Goal: Task Accomplishment & Management: Use online tool/utility

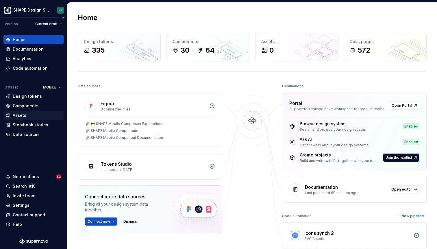
click at [36, 115] on div "Assets" at bounding box center [34, 116] width 56 height 6
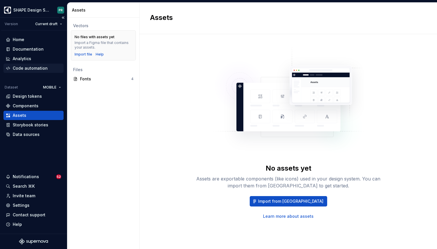
click at [39, 67] on div "Code automation" at bounding box center [30, 68] width 35 height 6
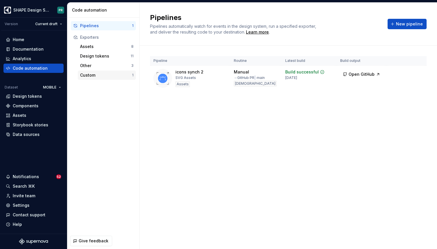
click at [102, 78] on div "Custom" at bounding box center [106, 75] width 52 height 6
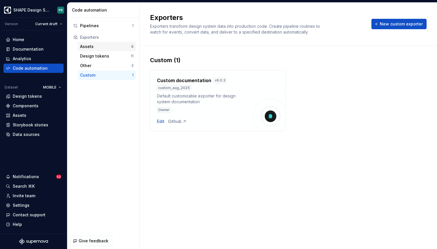
click at [94, 44] on div "Assets" at bounding box center [105, 47] width 51 height 6
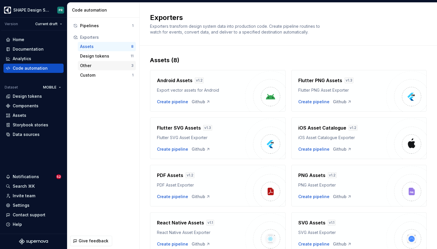
click at [102, 66] on div "Other" at bounding box center [105, 66] width 51 height 6
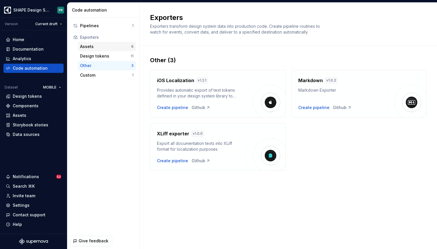
click at [96, 47] on div "Assets" at bounding box center [105, 47] width 51 height 6
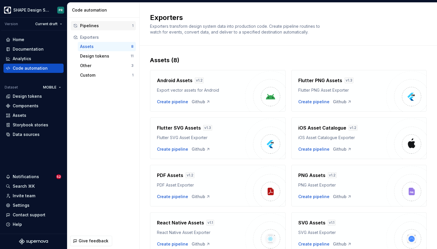
click at [113, 25] on div "Pipelines" at bounding box center [106, 26] width 52 height 6
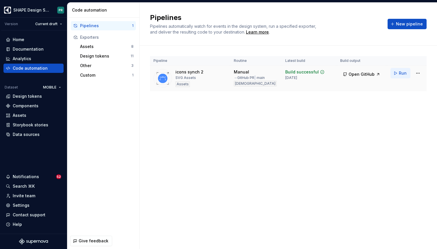
click at [403, 73] on span "Run" at bounding box center [403, 73] width 8 height 6
